Goal: Task Accomplishment & Management: Manage account settings

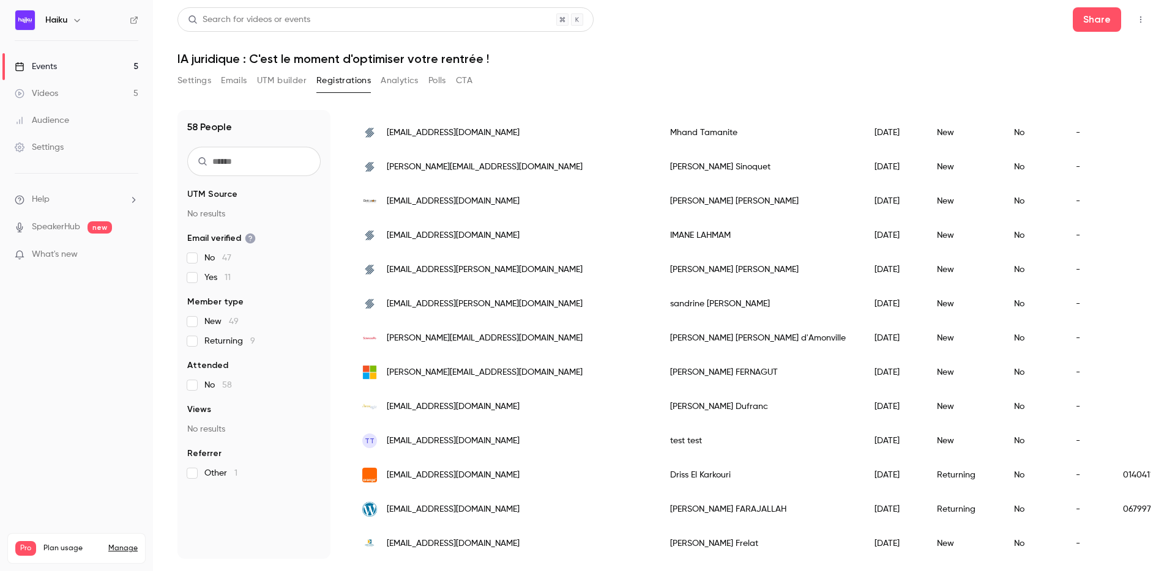
scroll to position [203, 0]
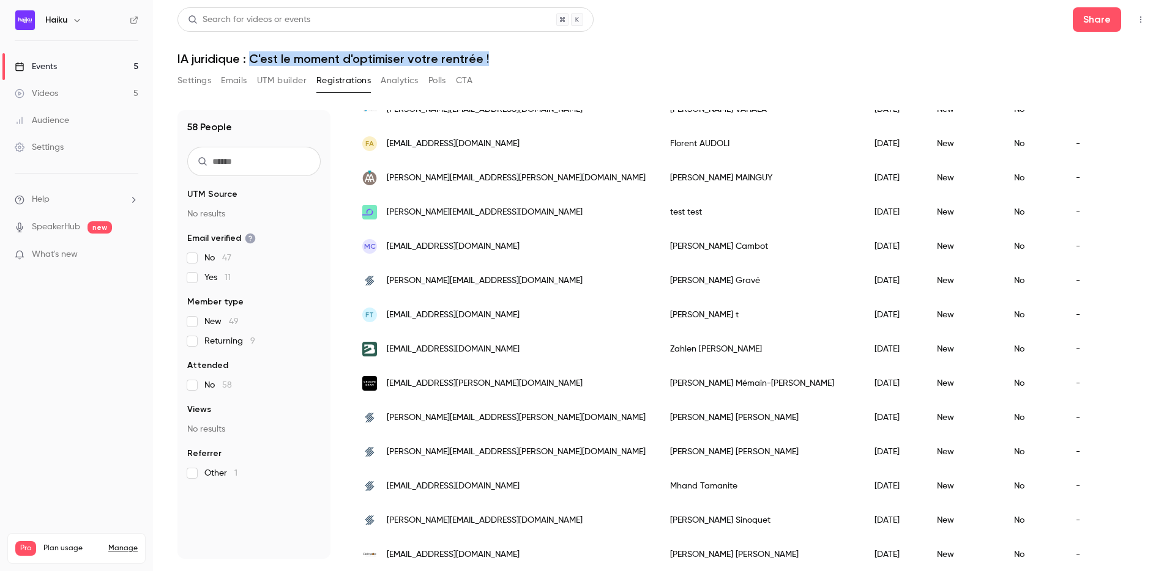
drag, startPoint x: 250, startPoint y: 54, endPoint x: 532, endPoint y: 54, distance: 282.6
click at [532, 54] on h1 "IA juridique : C'est le moment d'optimiser votre rentrée !" at bounding box center [663, 58] width 973 height 15
copy h1 "C'est le moment d'optimiser votre rentrée !"
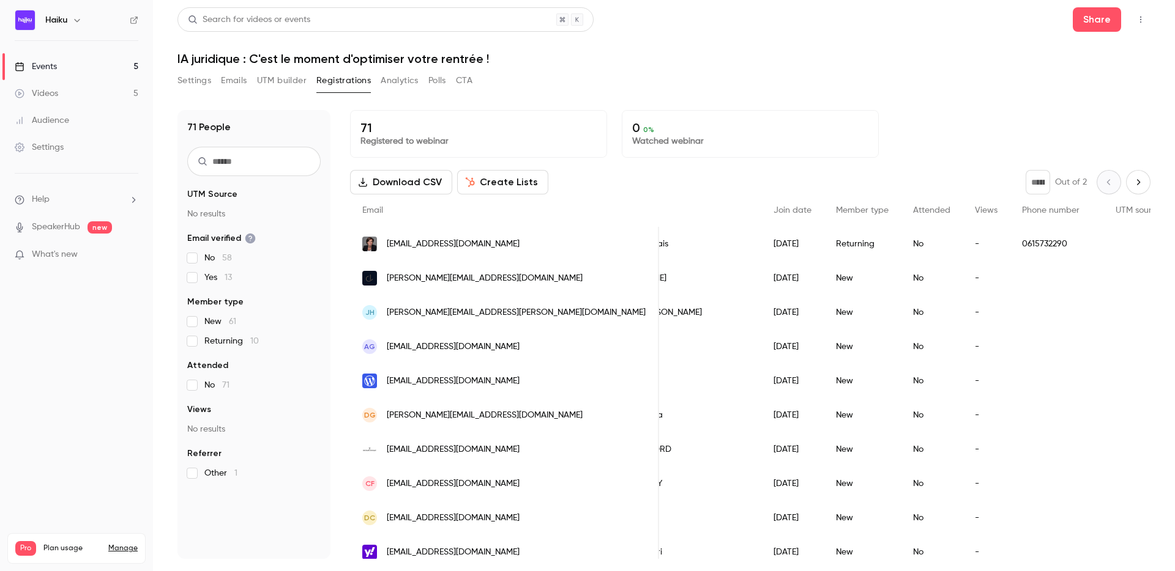
click at [823, 243] on div "Returning" at bounding box center [861, 244] width 77 height 34
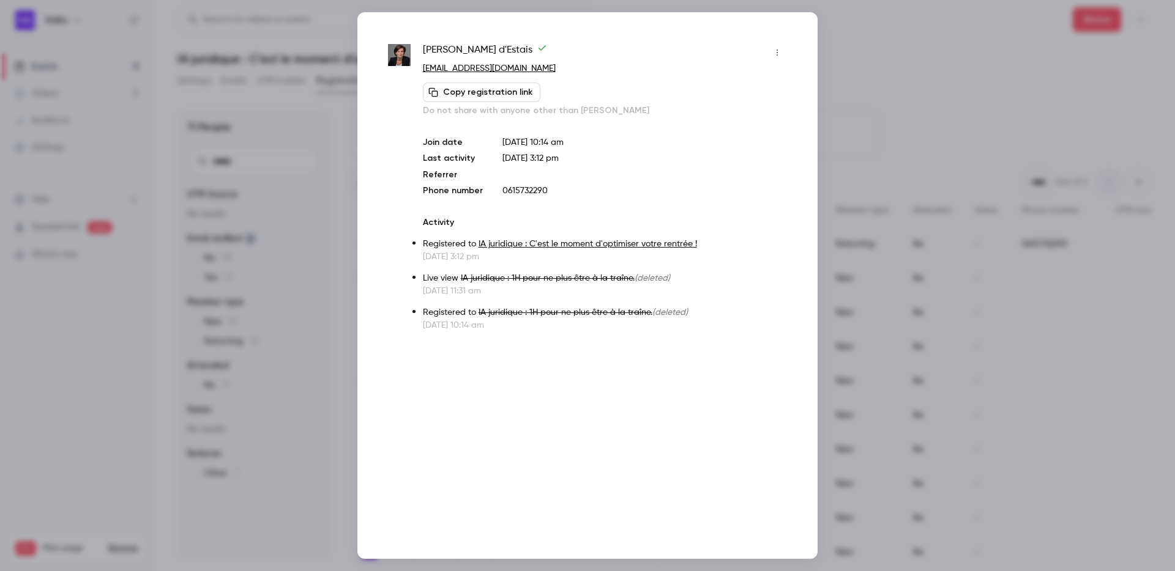
click at [849, 116] on div at bounding box center [587, 285] width 1175 height 571
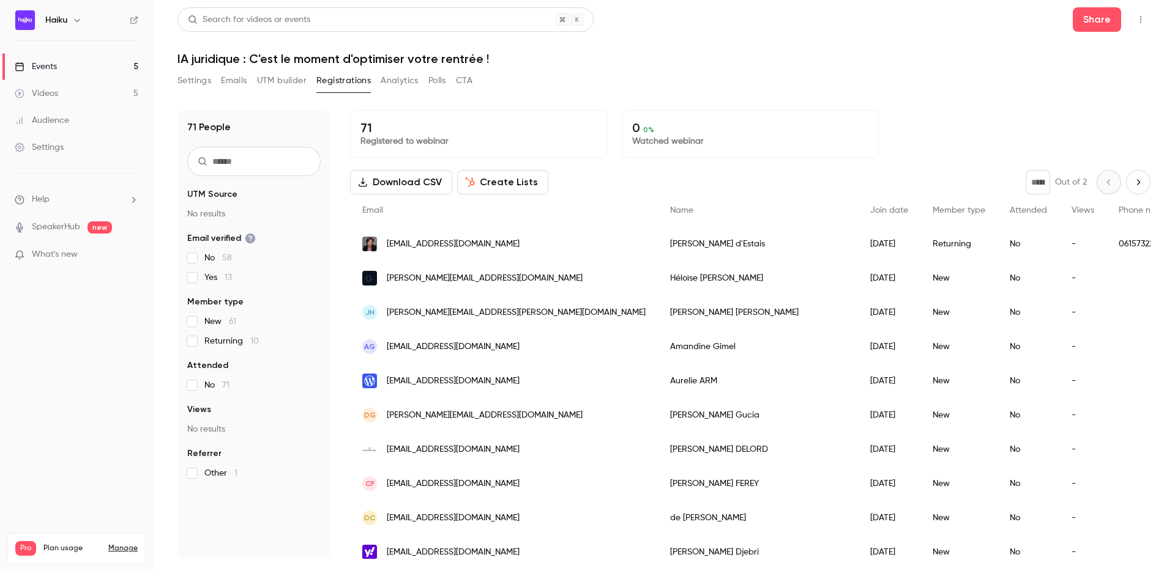
click at [629, 84] on div "Settings Emails UTM builder Registrations Analytics Polls CTA" at bounding box center [663, 83] width 973 height 24
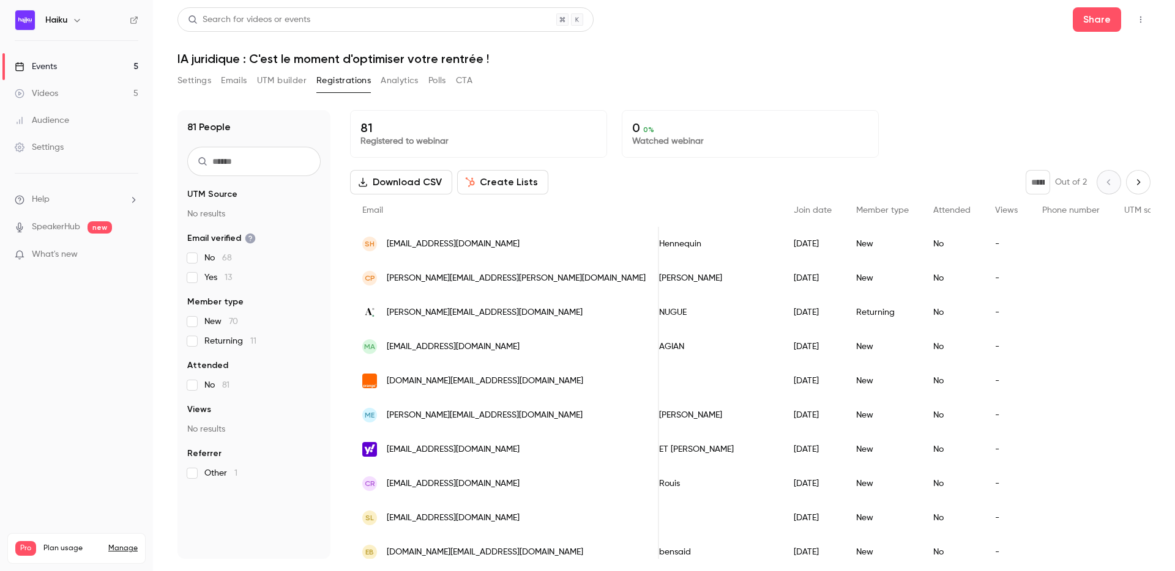
scroll to position [0, 201]
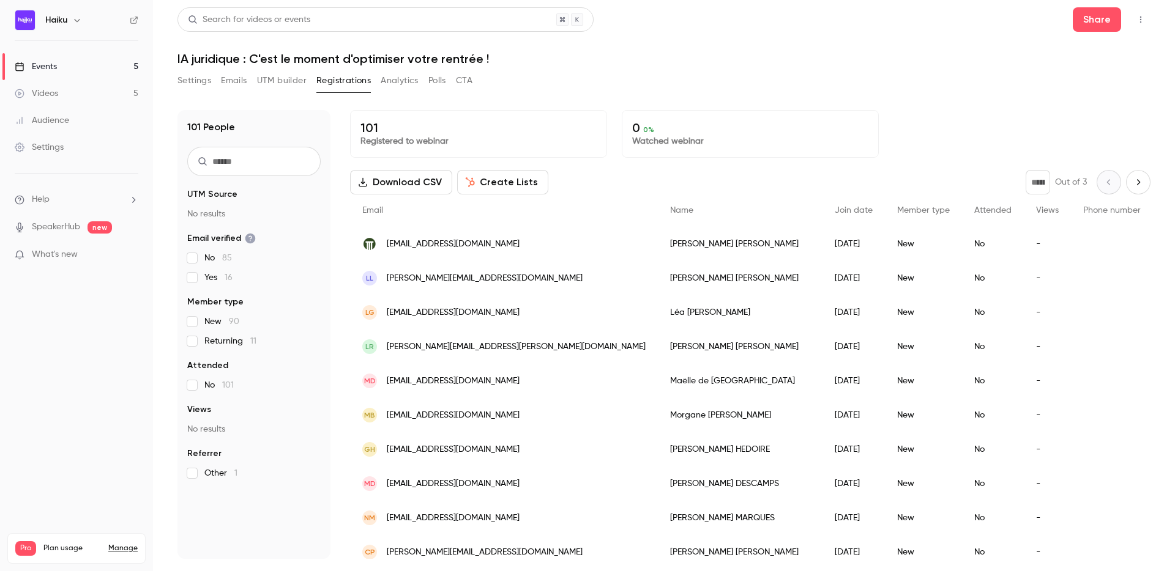
click at [658, 237] on div "NATHALIE CELESTE" at bounding box center [740, 244] width 165 height 34
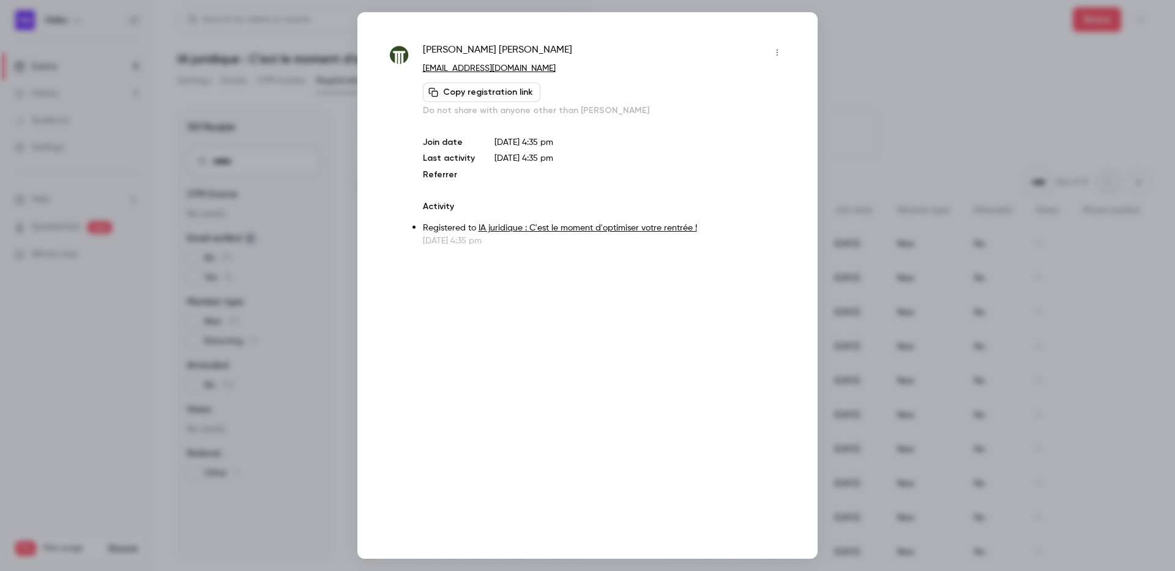
click at [871, 122] on div at bounding box center [587, 285] width 1175 height 571
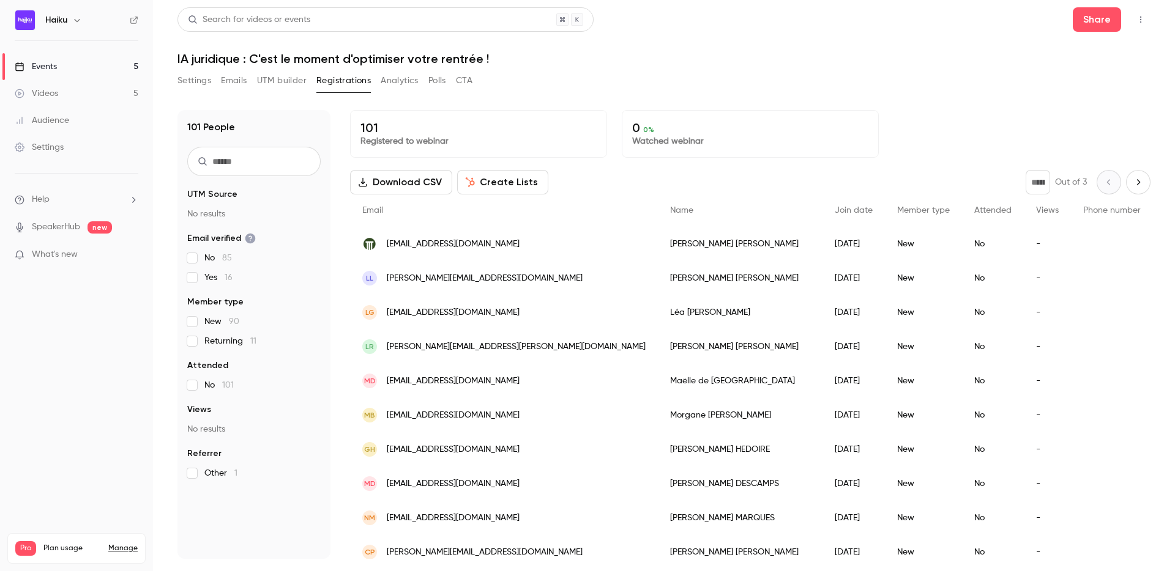
click at [464, 398] on div "Md maelle.desaintbon@gmail.com" at bounding box center [504, 381] width 308 height 34
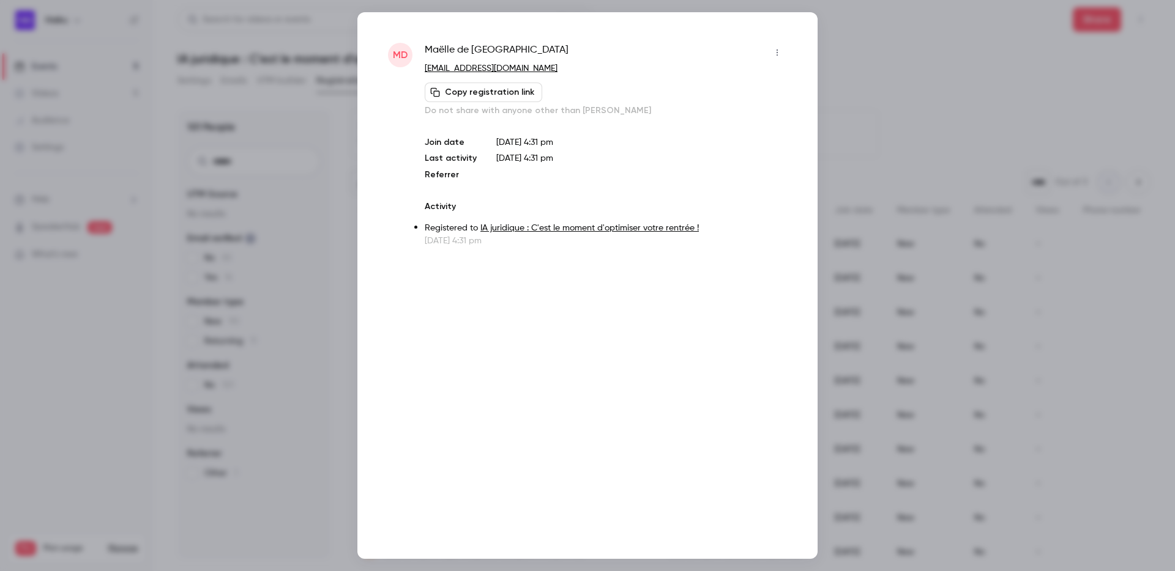
click at [890, 90] on div at bounding box center [587, 285] width 1175 height 571
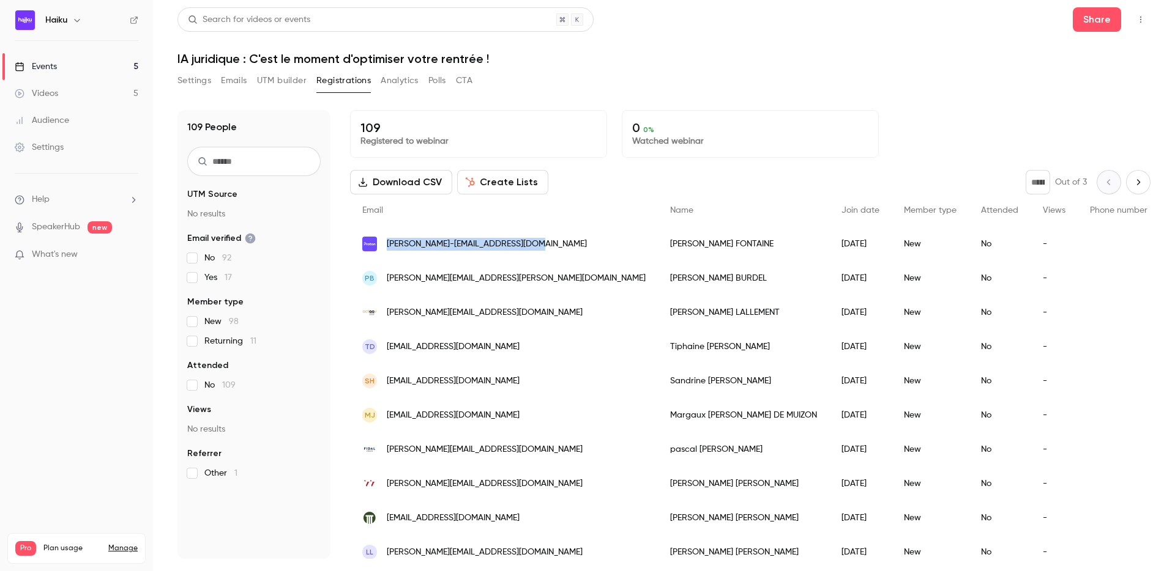
drag, startPoint x: 537, startPoint y: 243, endPoint x: 385, endPoint y: 246, distance: 151.8
click at [385, 246] on div "[PERSON_NAME]-[EMAIL_ADDRESS][DOMAIN_NAME]" at bounding box center [504, 244] width 308 height 34
copy span "[PERSON_NAME]-[EMAIL_ADDRESS][DOMAIN_NAME]"
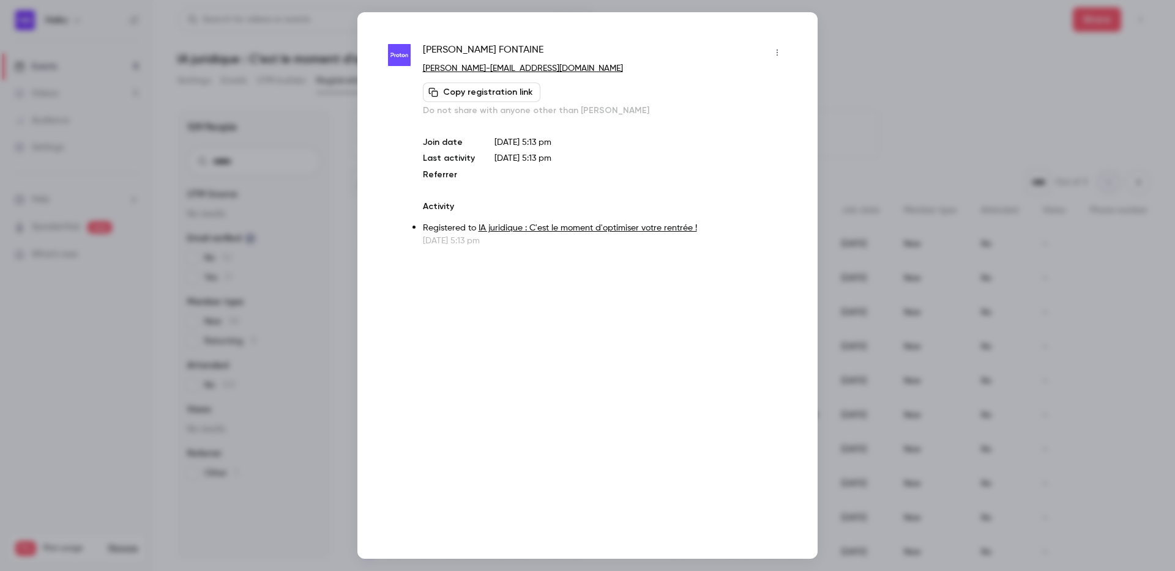
click at [276, 96] on div at bounding box center [587, 285] width 1175 height 571
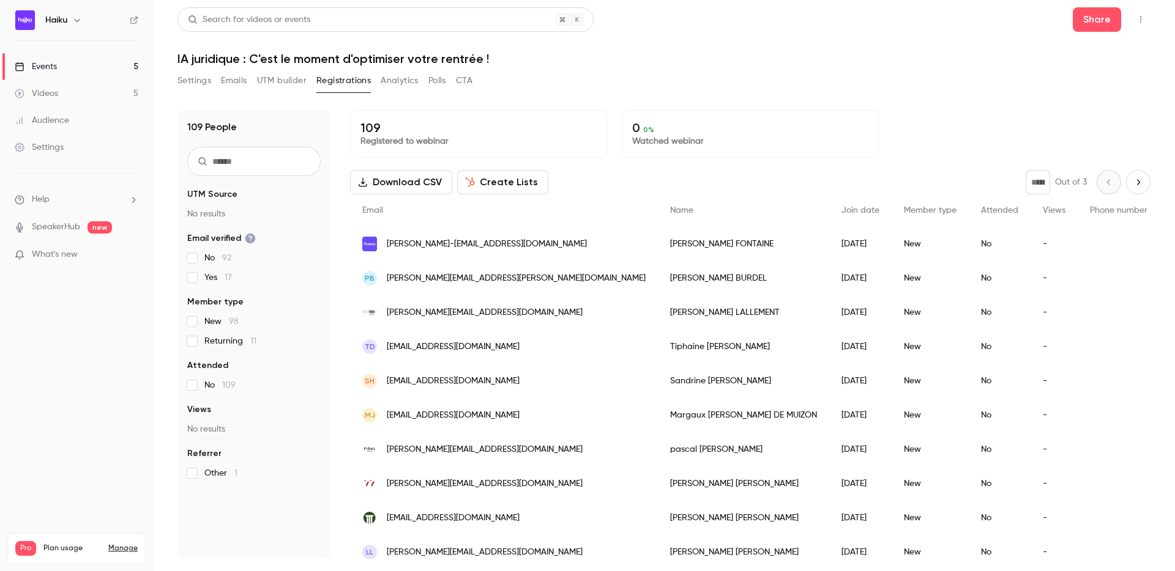
click at [357, 128] on div "109 Registered to webinar" at bounding box center [478, 134] width 257 height 48
copy span "[PERSON_NAME]-[EMAIL_ADDRESS][DOMAIN_NAME]"
drag, startPoint x: 546, startPoint y: 245, endPoint x: 387, endPoint y: 248, distance: 159.1
click at [387, 248] on div "[PERSON_NAME]-[EMAIL_ADDRESS][DOMAIN_NAME]" at bounding box center [504, 244] width 308 height 34
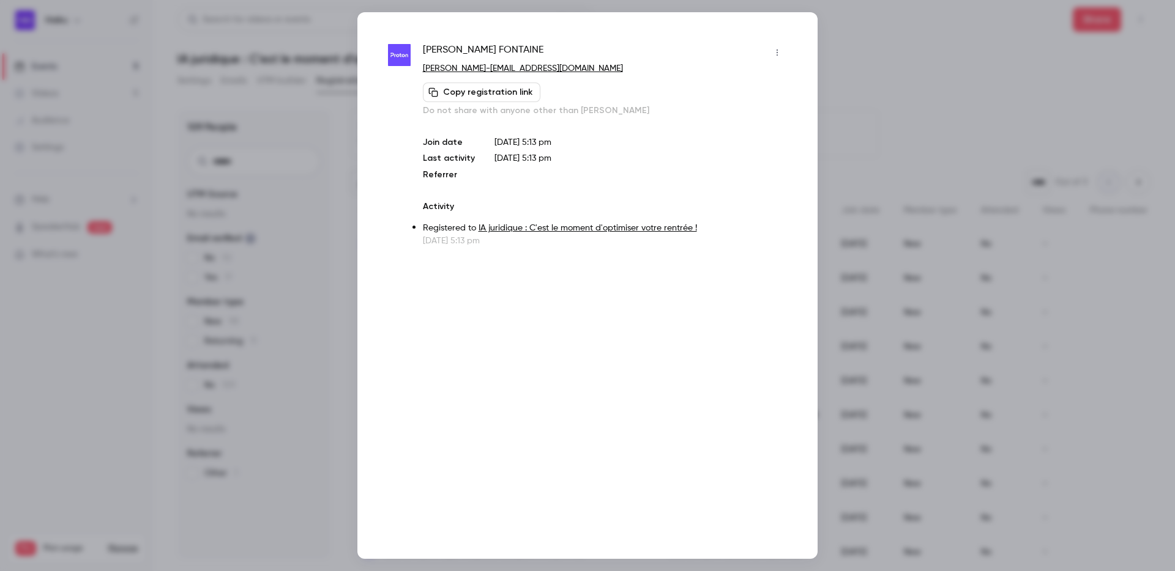
click at [882, 74] on div at bounding box center [587, 285] width 1175 height 571
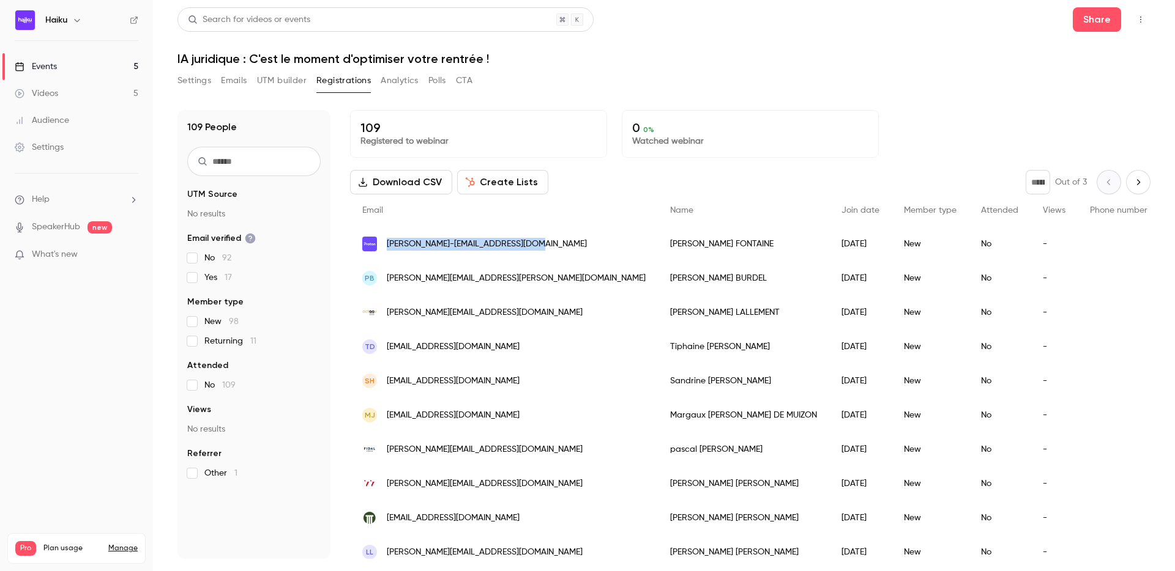
copy span "[PERSON_NAME]-[EMAIL_ADDRESS][DOMAIN_NAME]"
drag, startPoint x: 541, startPoint y: 245, endPoint x: 387, endPoint y: 247, distance: 154.2
click at [387, 247] on div "[PERSON_NAME]-[EMAIL_ADDRESS][DOMAIN_NAME]" at bounding box center [504, 244] width 308 height 34
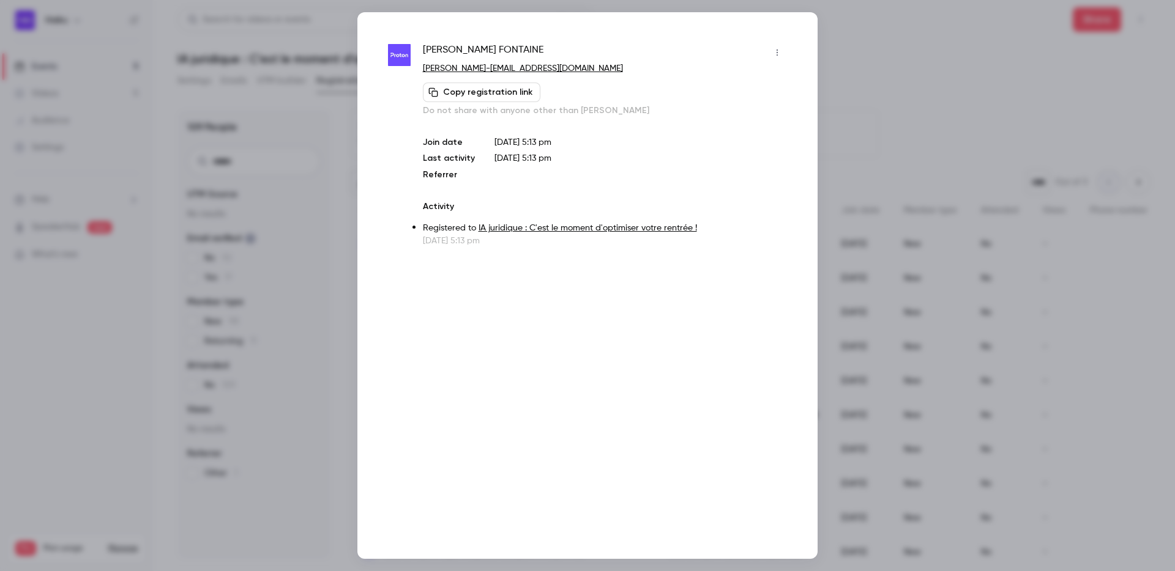
click at [322, 59] on div at bounding box center [587, 285] width 1175 height 571
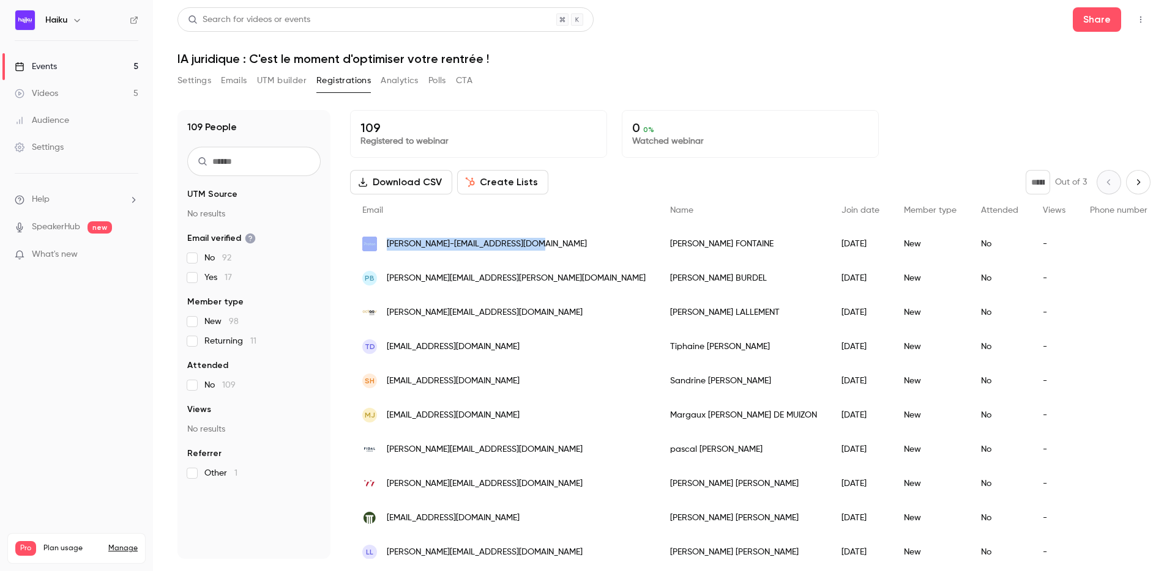
drag, startPoint x: 544, startPoint y: 243, endPoint x: 376, endPoint y: 241, distance: 167.6
click at [376, 241] on div "[PERSON_NAME]-[EMAIL_ADDRESS][DOMAIN_NAME]" at bounding box center [504, 244] width 308 height 34
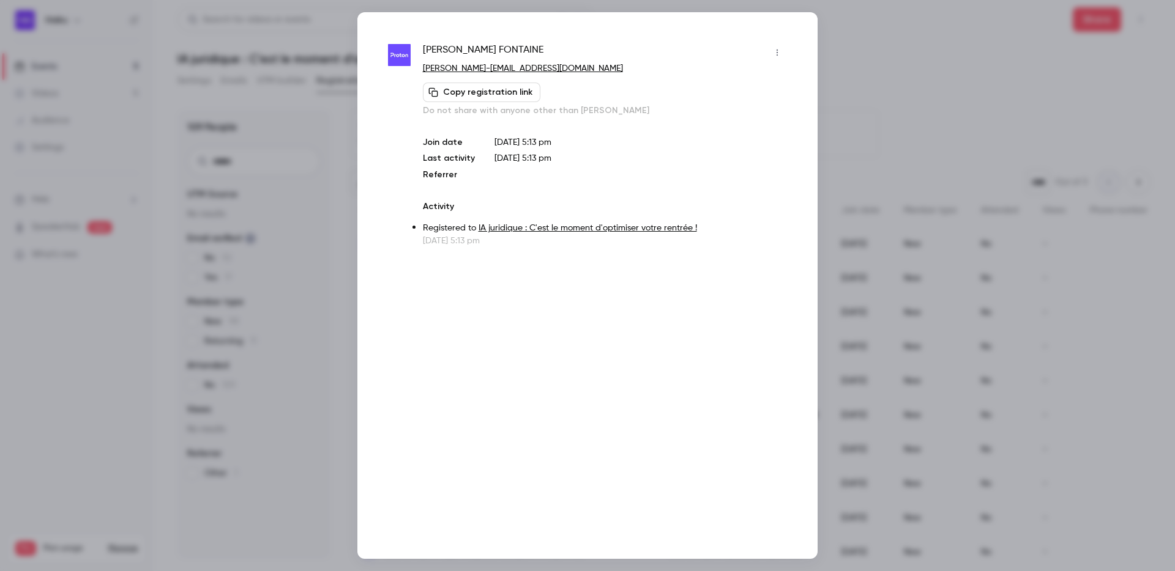
click at [848, 177] on div at bounding box center [587, 285] width 1175 height 571
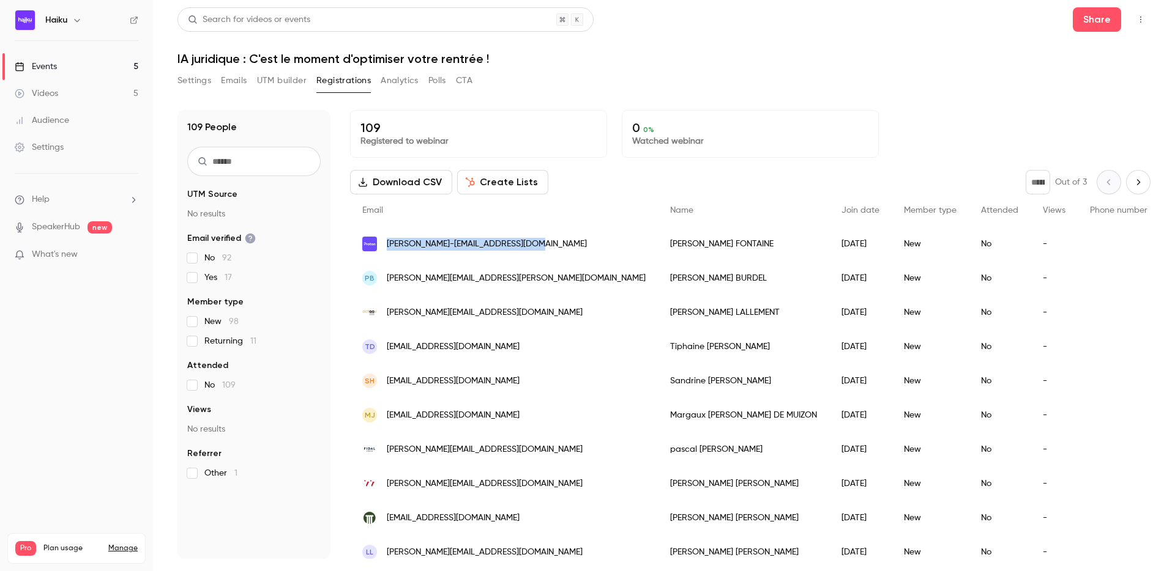
copy span "[PERSON_NAME]-[EMAIL_ADDRESS][DOMAIN_NAME]"
drag, startPoint x: 543, startPoint y: 241, endPoint x: 384, endPoint y: 241, distance: 159.1
click at [384, 241] on div "[PERSON_NAME]-[EMAIL_ADDRESS][DOMAIN_NAME]" at bounding box center [504, 244] width 308 height 34
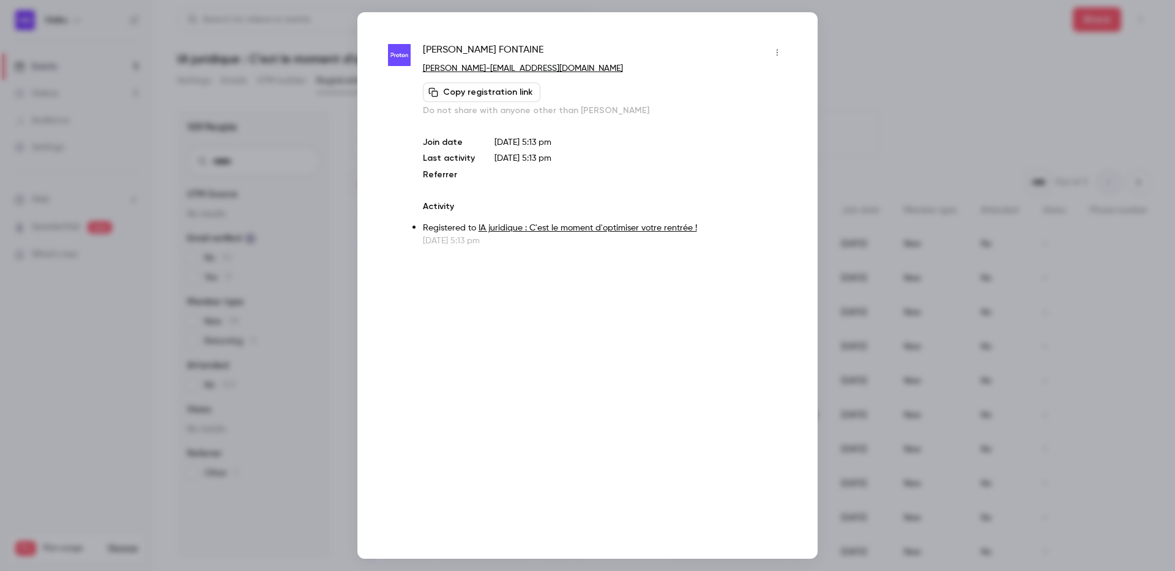
click at [311, 112] on div at bounding box center [587, 285] width 1175 height 571
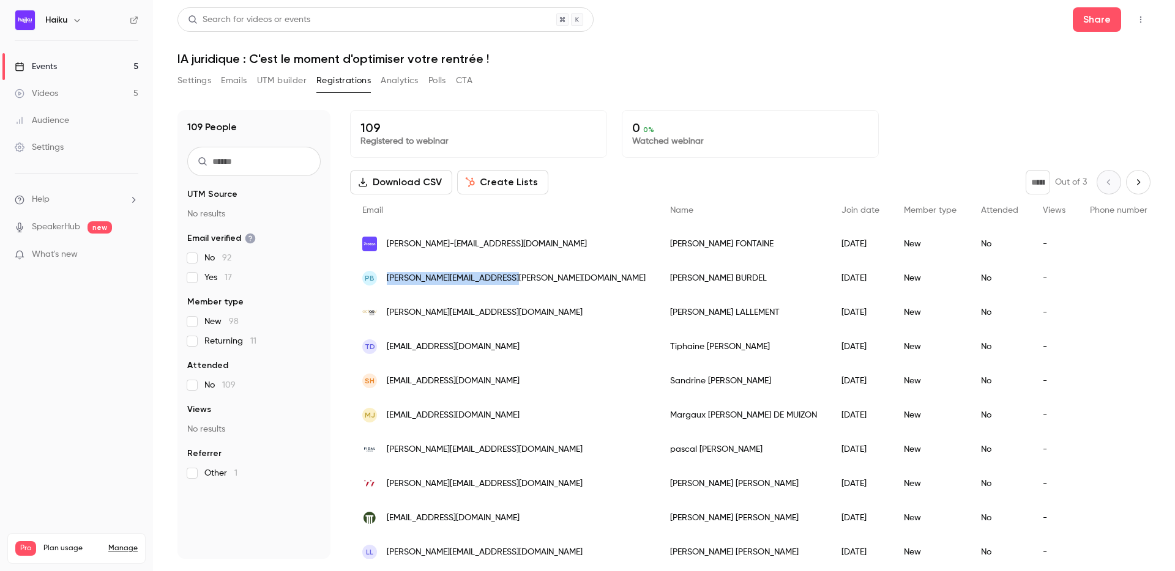
copy span "[PERSON_NAME][EMAIL_ADDRESS][PERSON_NAME][DOMAIN_NAME]"
drag, startPoint x: 520, startPoint y: 278, endPoint x: 395, endPoint y: 242, distance: 130.5
click at [464, 272] on span "[PERSON_NAME][EMAIL_ADDRESS][PERSON_NAME][DOMAIN_NAME]" at bounding box center [516, 278] width 259 height 13
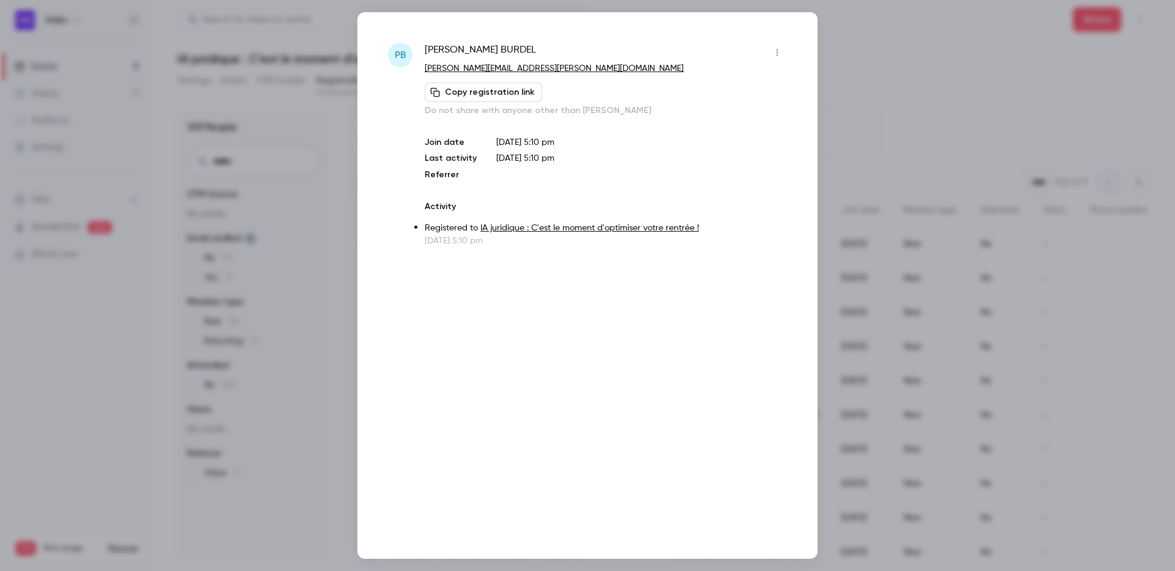
click at [265, 138] on div at bounding box center [587, 285] width 1175 height 571
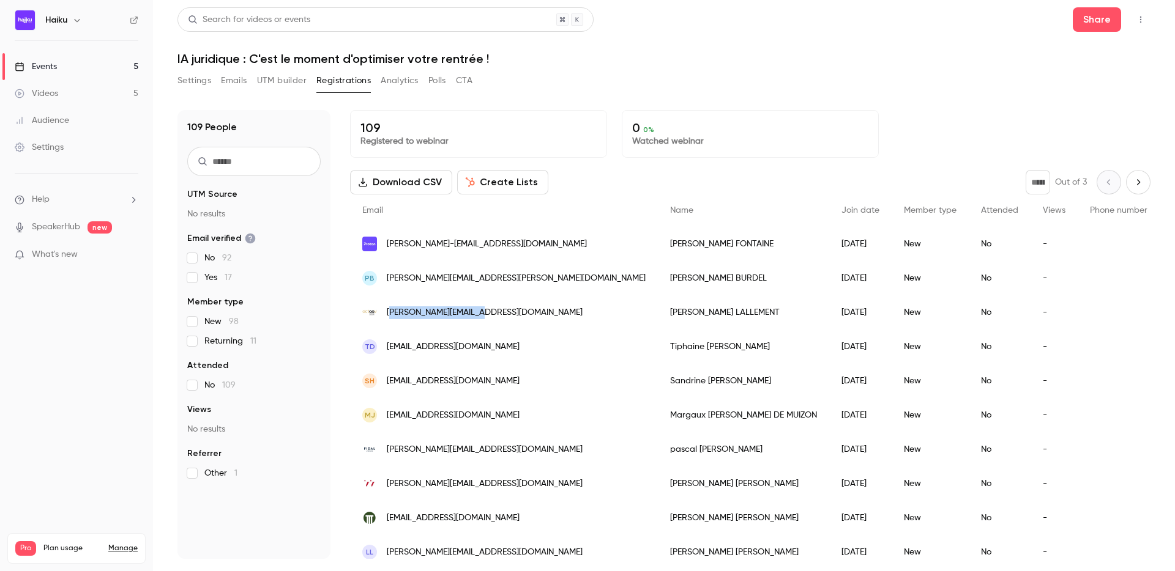
copy span ".lallement@octaav.fr"
copy span "[PERSON_NAME][EMAIL_ADDRESS][DOMAIN_NAME]"
drag, startPoint x: 496, startPoint y: 312, endPoint x: 388, endPoint y: 315, distance: 107.7
click at [388, 315] on div "[PERSON_NAME][EMAIL_ADDRESS][DOMAIN_NAME]" at bounding box center [504, 312] width 308 height 34
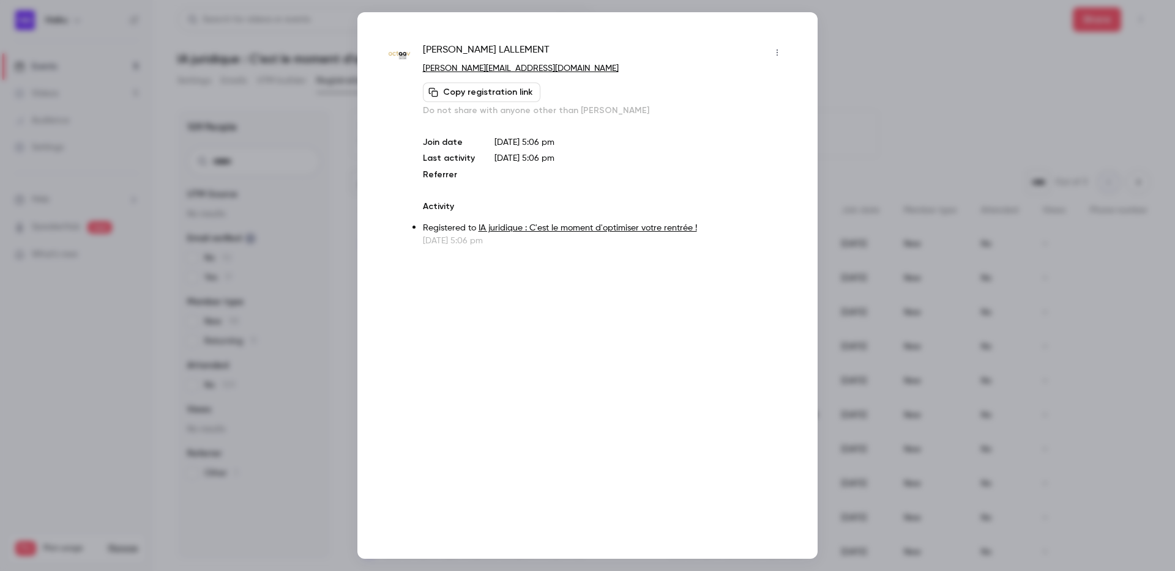
click at [128, 295] on div at bounding box center [587, 285] width 1175 height 571
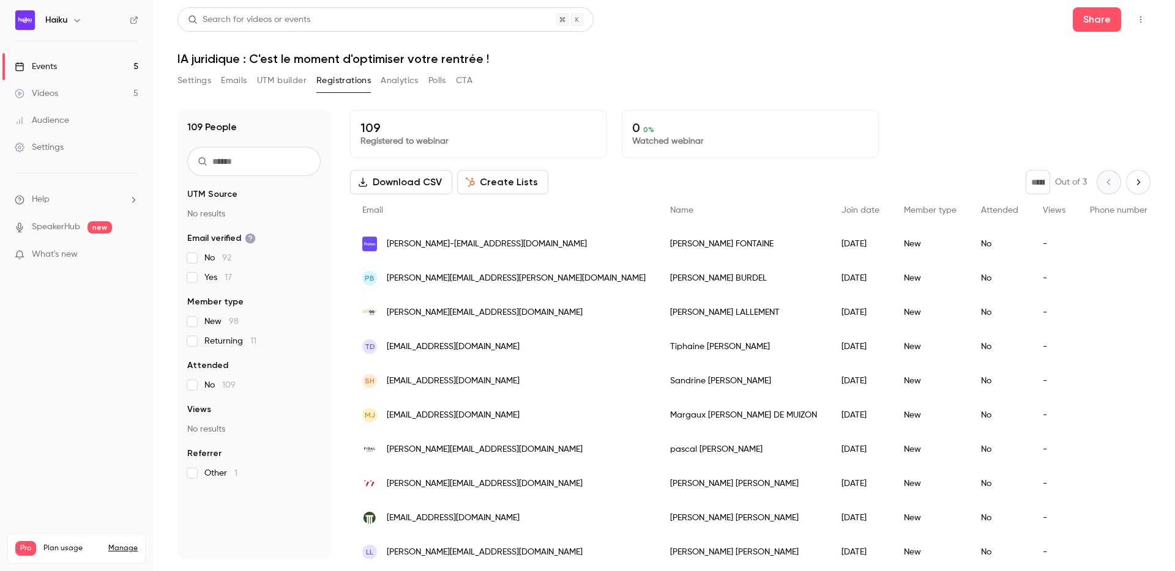
click at [59, 151] on div "Settings" at bounding box center [39, 147] width 49 height 12
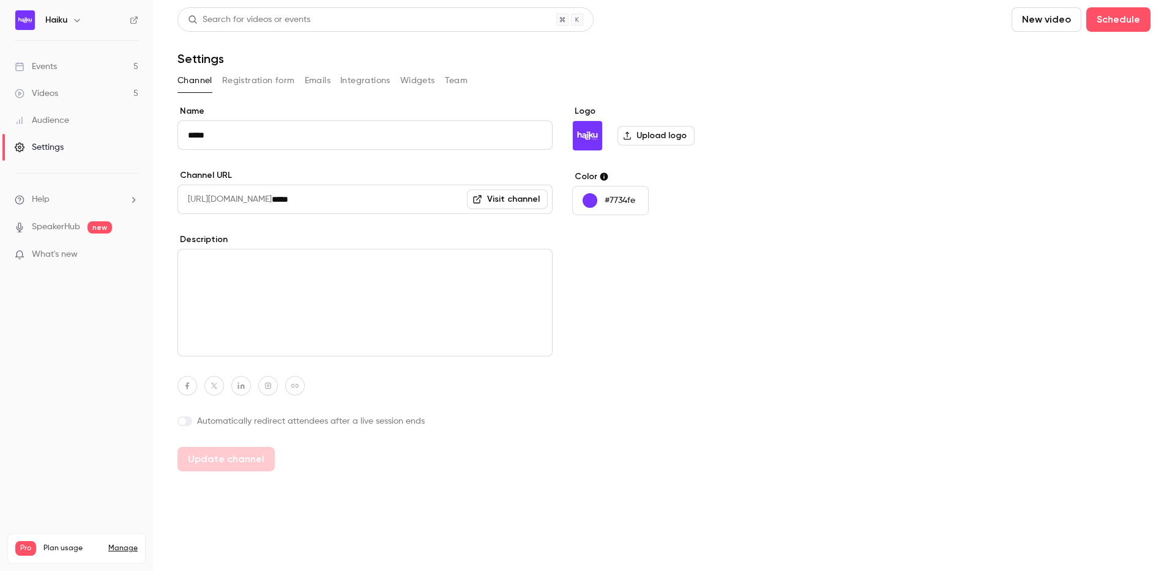
click at [456, 85] on button "Team" at bounding box center [456, 81] width 23 height 20
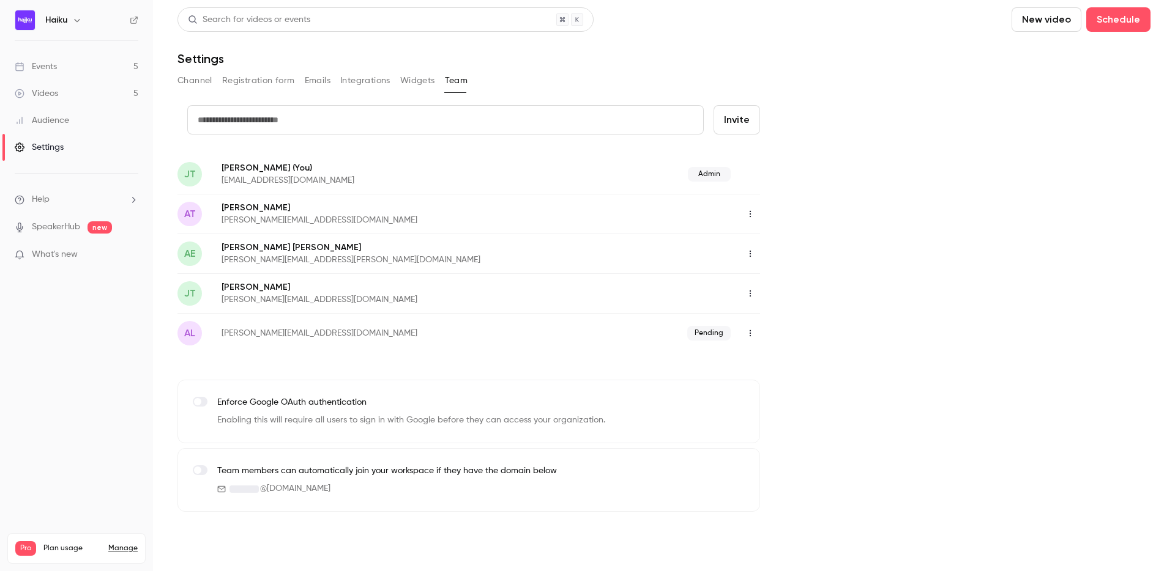
click at [261, 119] on input "text" at bounding box center [445, 119] width 516 height 29
type input "**********"
click at [748, 121] on button "Invite" at bounding box center [736, 119] width 46 height 29
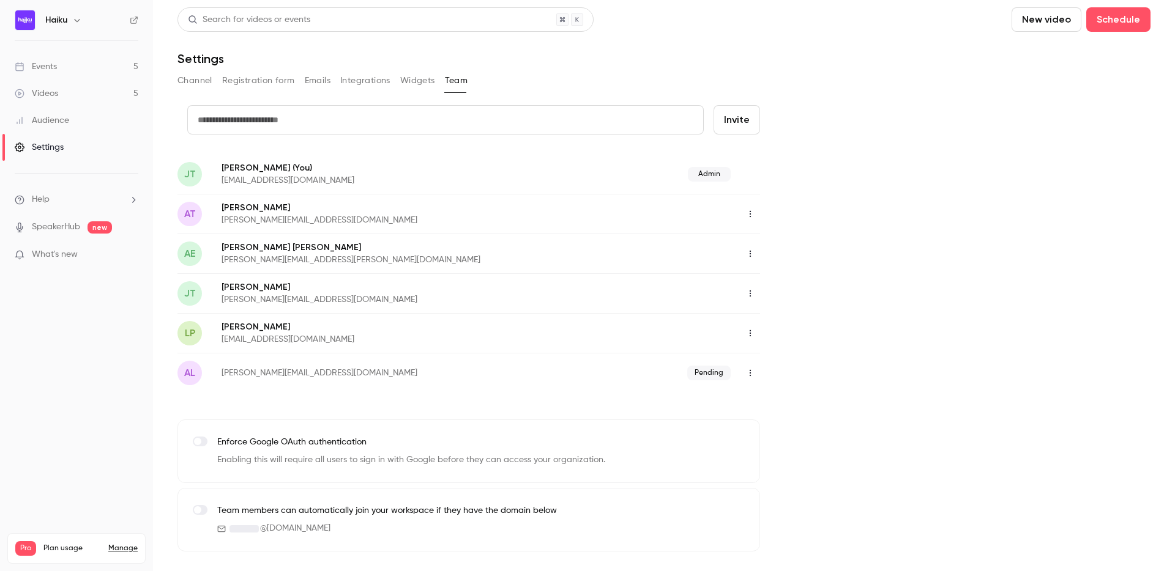
click at [229, 86] on button "Registration form" at bounding box center [258, 81] width 73 height 20
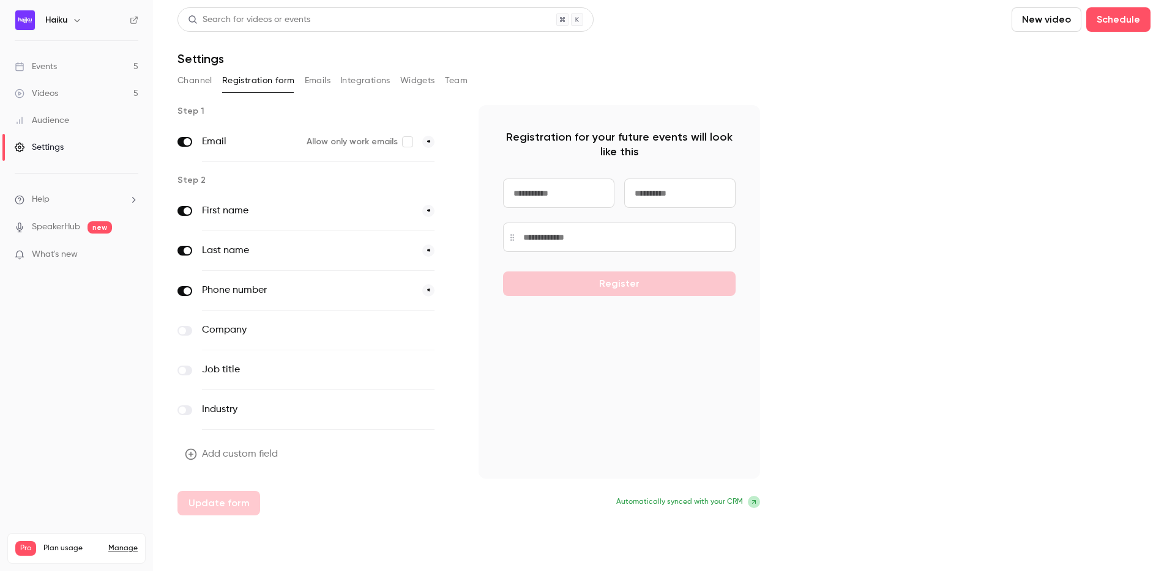
click at [56, 70] on div "Events" at bounding box center [36, 67] width 42 height 12
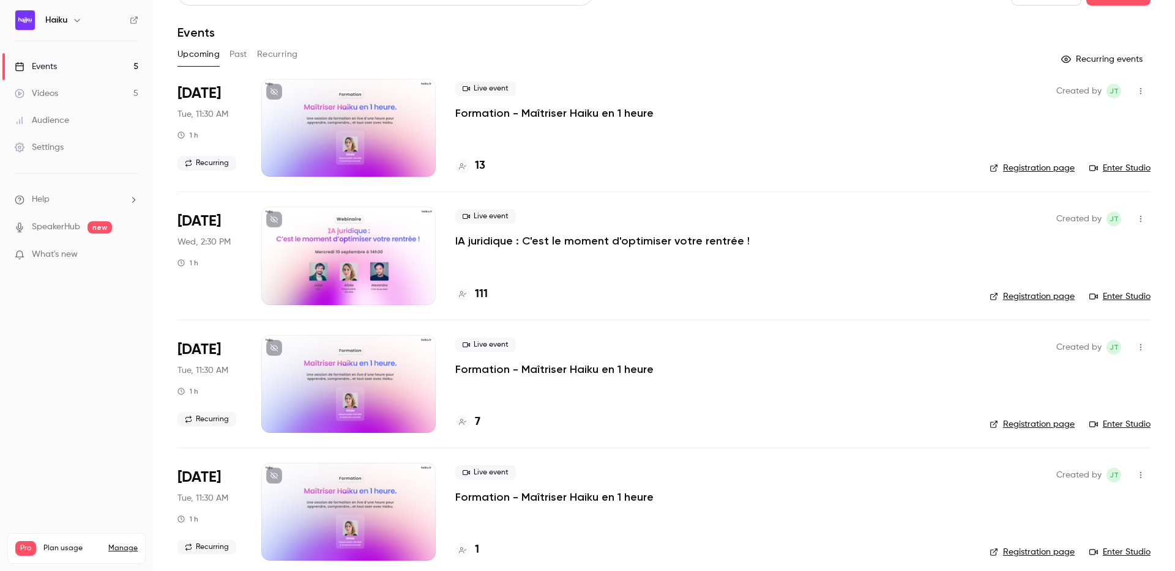
scroll to position [46, 0]
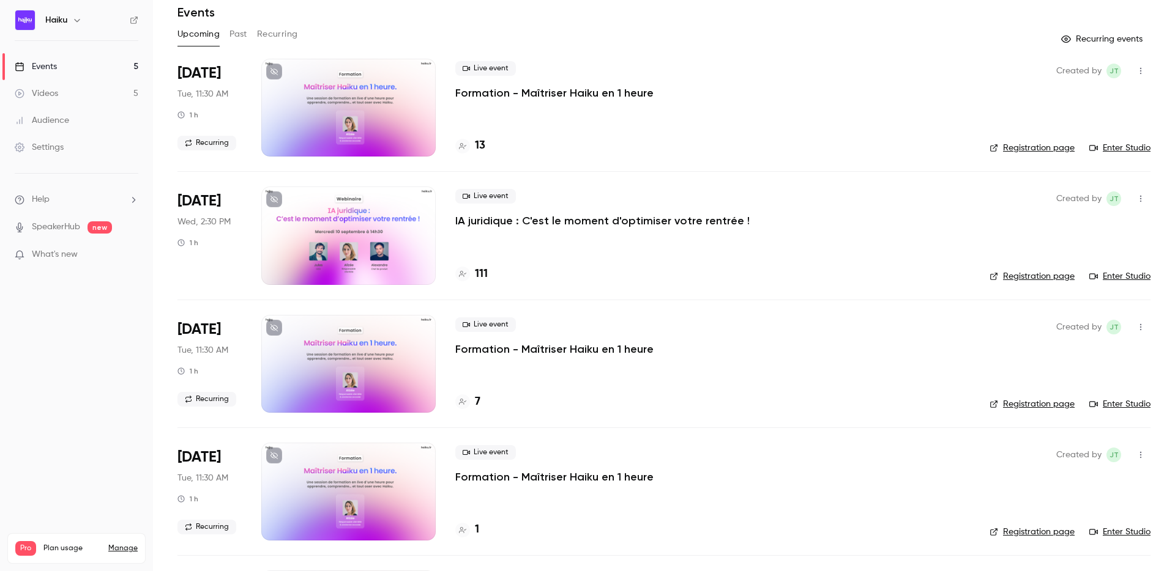
click at [368, 227] on div at bounding box center [348, 236] width 174 height 98
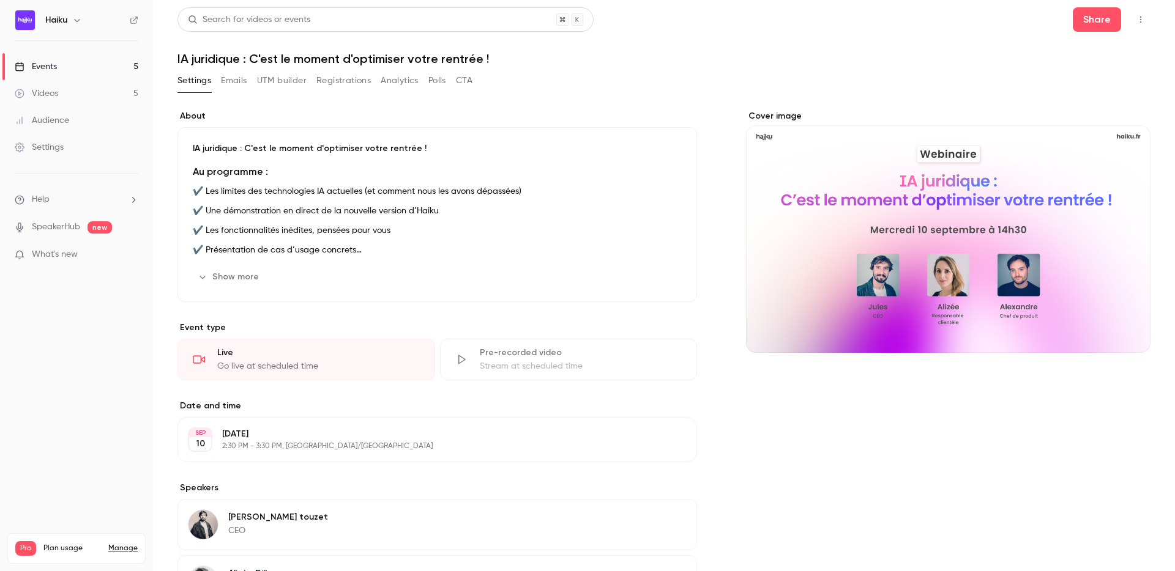
click at [336, 74] on button "Registrations" at bounding box center [343, 81] width 54 height 20
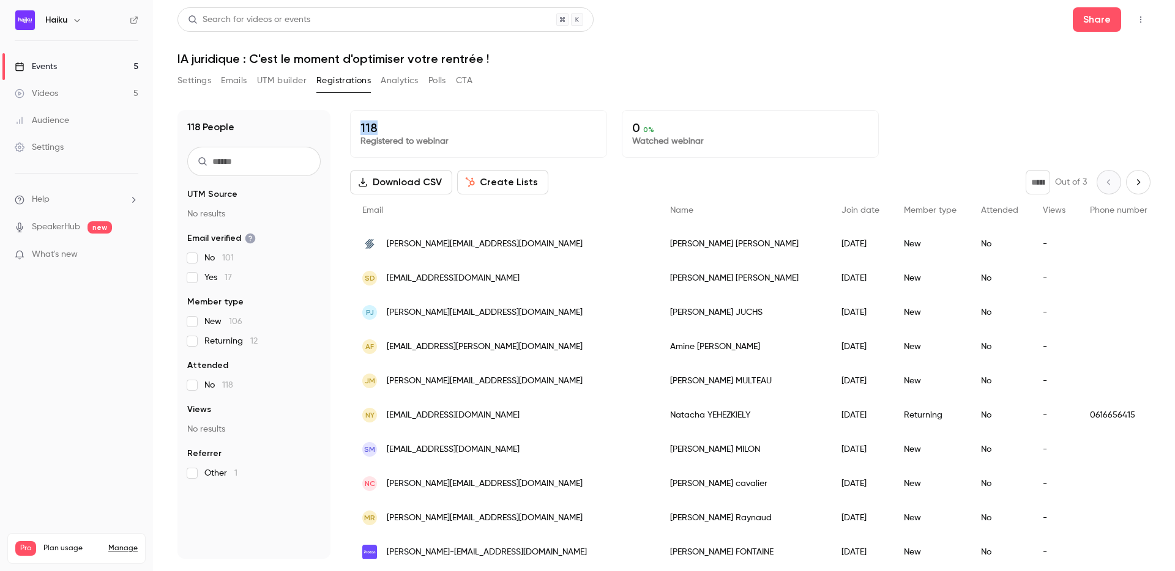
drag, startPoint x: 359, startPoint y: 131, endPoint x: 378, endPoint y: 131, distance: 19.0
click at [378, 131] on div "118 Registered to webinar" at bounding box center [478, 134] width 257 height 48
click at [346, 129] on div "118 People UTM Source No results Email verified No 101 Yes 17 Member type New 1…" at bounding box center [663, 334] width 973 height 449
click at [466, 103] on div "118 People UTM Source No results Email verified No 101 Yes 17 Member type New 1…" at bounding box center [663, 327] width 973 height 464
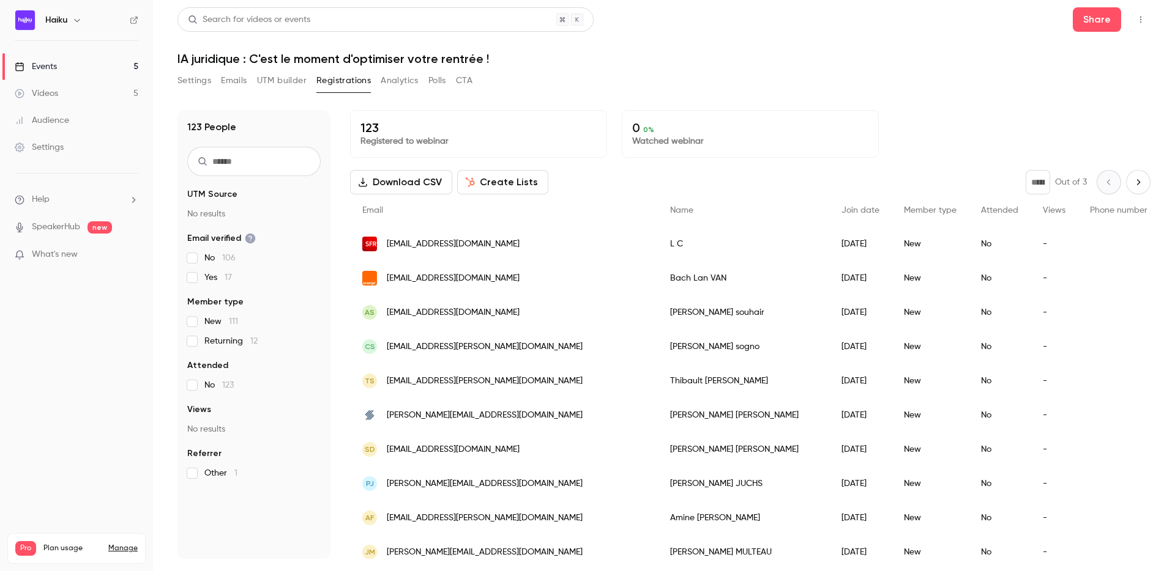
drag, startPoint x: 488, startPoint y: 57, endPoint x: 504, endPoint y: 54, distance: 16.1
click at [504, 54] on h1 "IA juridique : C'est le moment d'optimiser votre rentrée !" at bounding box center [663, 58] width 973 height 15
